Goal: Find specific fact: Find specific fact

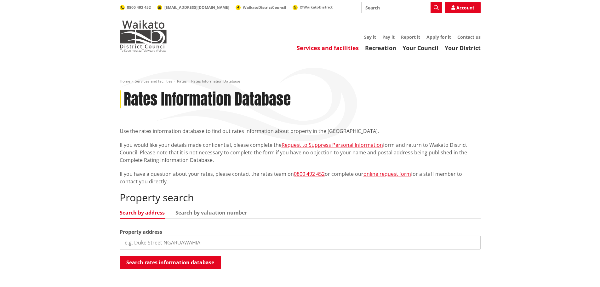
click at [146, 240] on input "search" at bounding box center [300, 243] width 361 height 14
type input "60 helenslee"
click at [168, 264] on button "Search rates information database" at bounding box center [170, 262] width 101 height 13
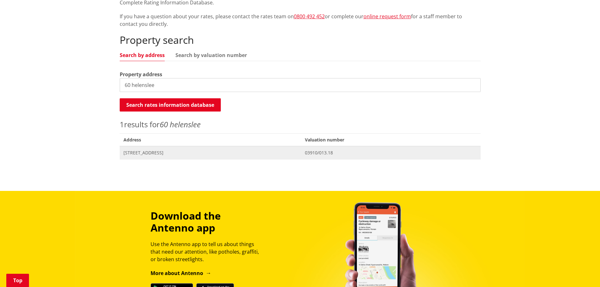
click at [151, 151] on span "[STREET_ADDRESS]" at bounding box center [210, 153] width 174 height 6
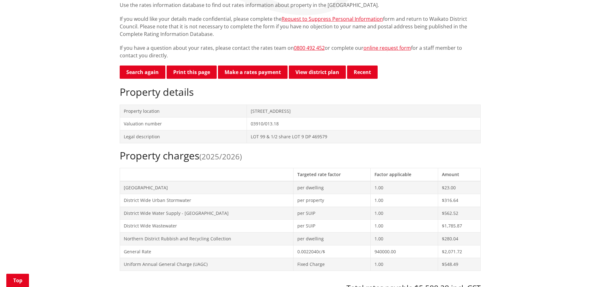
scroll to position [252, 0]
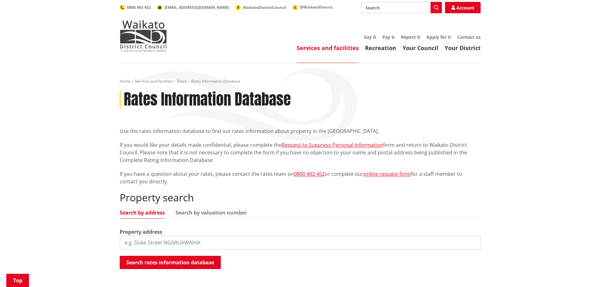
scroll to position [157, 0]
click at [149, 242] on input "search" at bounding box center [300, 243] width 361 height 14
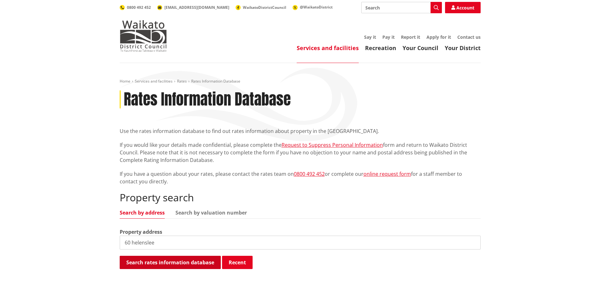
type input "60 helenslee"
click at [150, 263] on button "Search rates information database" at bounding box center [170, 262] width 101 height 13
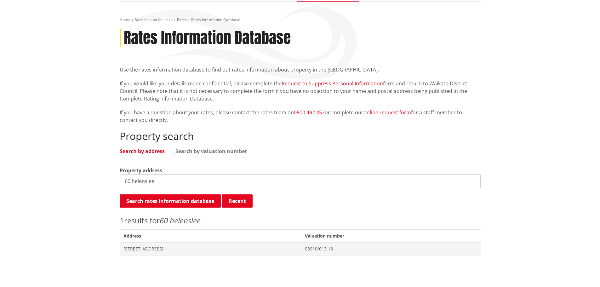
scroll to position [189, 0]
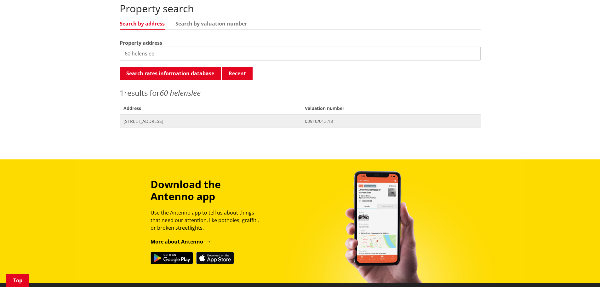
click at [149, 120] on span "[STREET_ADDRESS]" at bounding box center [210, 121] width 174 height 6
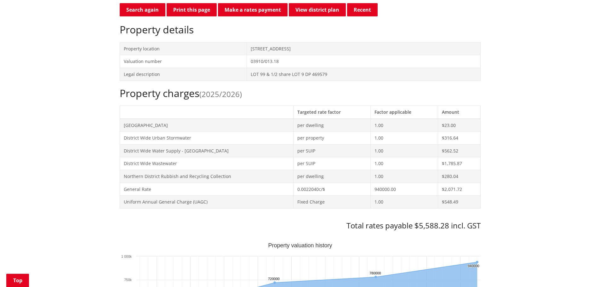
scroll to position [189, 0]
